Goal: Check status

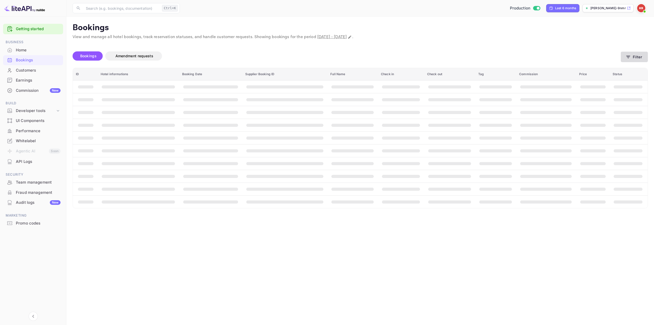
click at [635, 56] on button "Filter" at bounding box center [634, 57] width 27 height 10
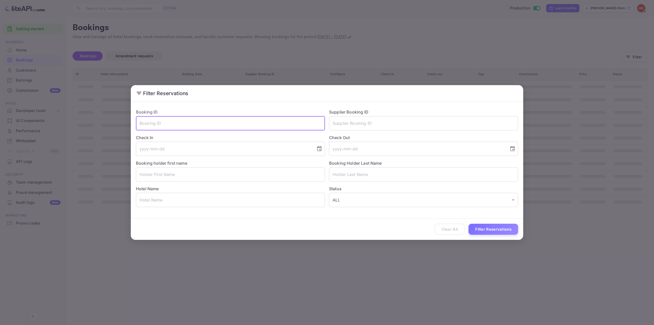
click at [300, 117] on input "text" at bounding box center [230, 123] width 189 height 14
paste input "2SaxKlJrT"
type input "2SaxKlJrT"
click at [496, 228] on button "Filter Reservations" at bounding box center [493, 228] width 50 height 11
click at [573, 109] on div "Filter Reservations Booking ID 2SaxKlJrT ​ Supplier Booking ID ​ Check In ​ Che…" at bounding box center [327, 162] width 654 height 325
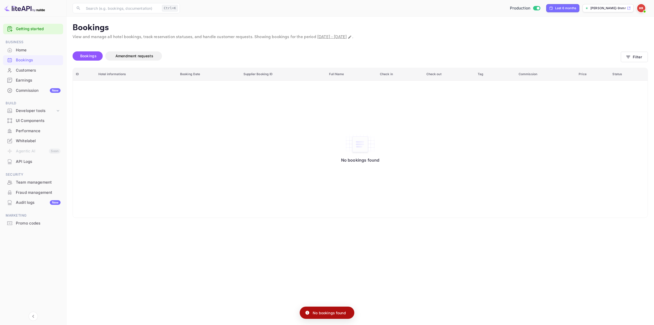
click at [347, 36] on span "[DATE] - [DATE]" at bounding box center [331, 36] width 29 height 5
click at [644, 7] on img at bounding box center [641, 8] width 8 height 8
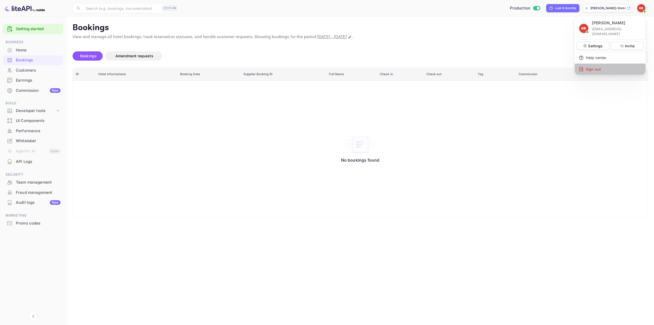
click at [592, 66] on div "Sign out" at bounding box center [609, 69] width 71 height 11
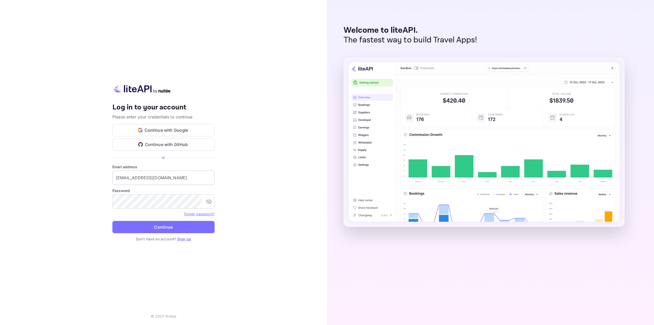
click at [151, 177] on input "[EMAIL_ADDRESS][DOMAIN_NAME]" at bounding box center [163, 177] width 102 height 14
type input "[EMAIL_ADDRESS][DOMAIN_NAME]"
drag, startPoint x: 157, startPoint y: 228, endPoint x: 159, endPoint y: 224, distance: 3.8
click at [157, 228] on button "Continue" at bounding box center [163, 227] width 102 height 12
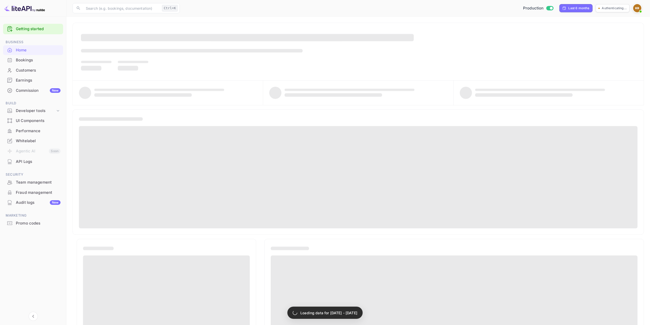
click at [26, 63] on div "Bookings" at bounding box center [38, 60] width 45 height 6
